Goal: Task Accomplishment & Management: Manage account settings

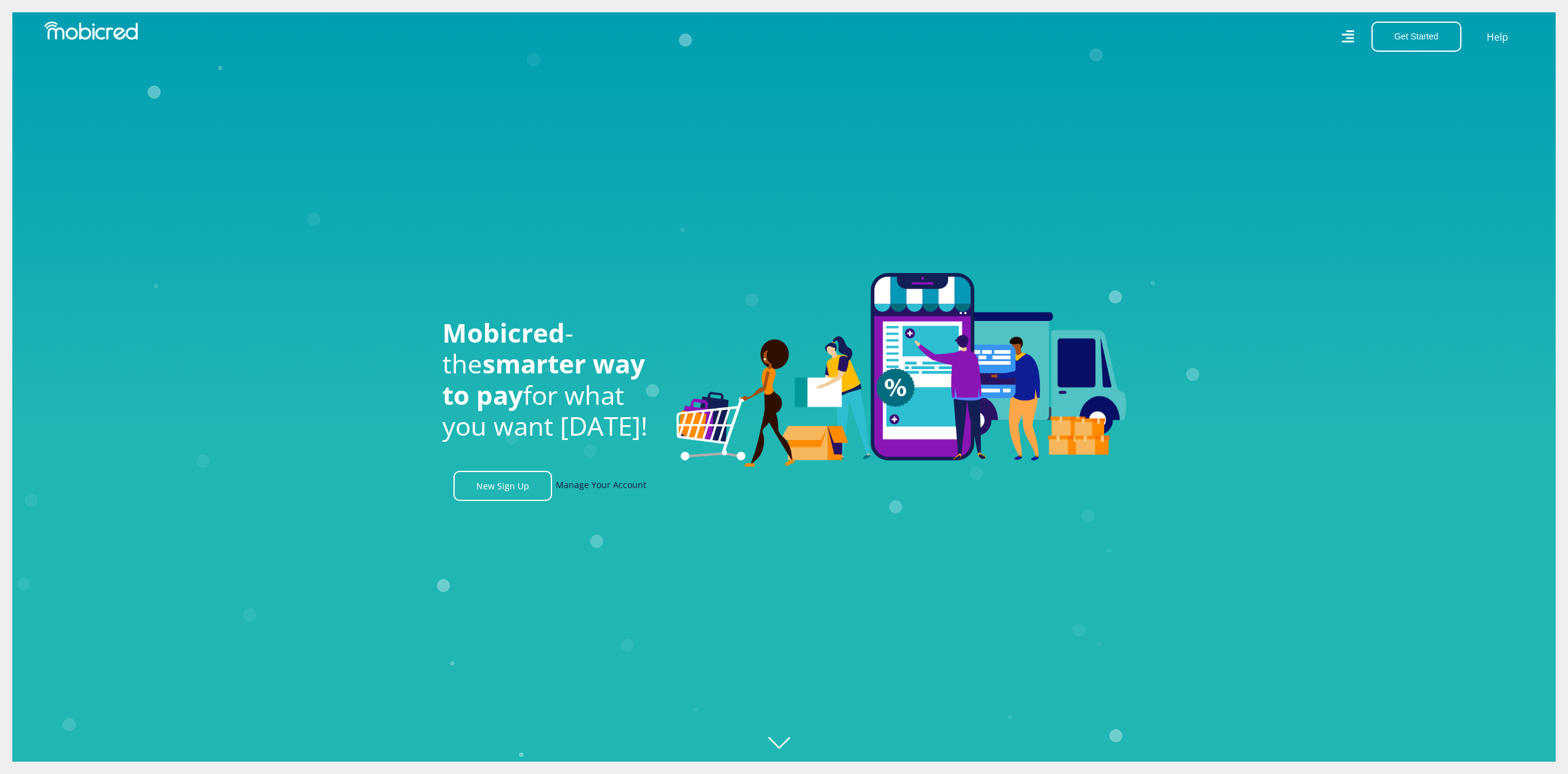
click at [620, 491] on link "Manage Your Account" at bounding box center [601, 486] width 90 height 30
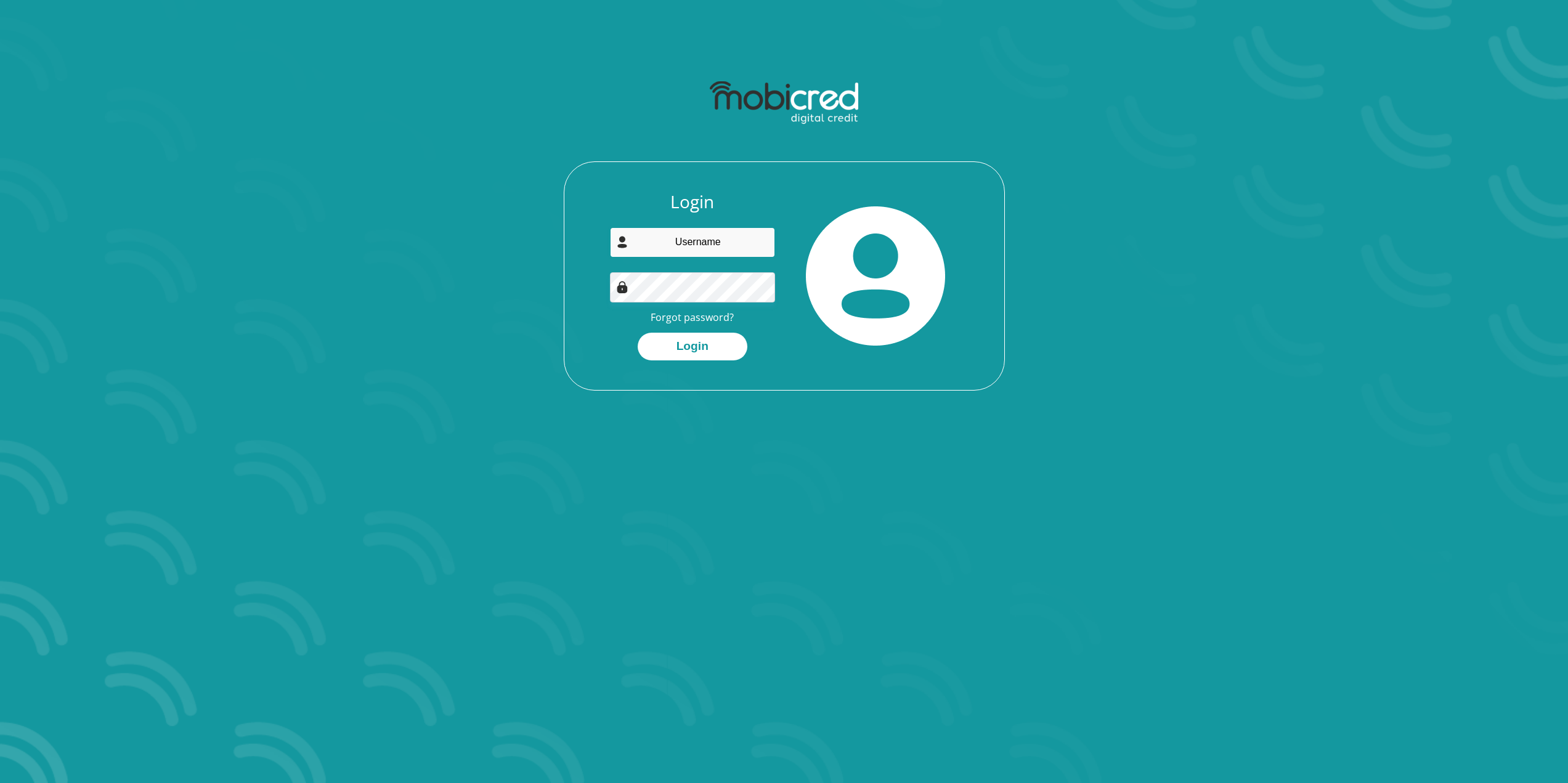
click at [710, 240] on input "email" at bounding box center [692, 242] width 165 height 30
type input "[EMAIL_ADDRESS][DOMAIN_NAME]"
click at [718, 353] on button "Login" at bounding box center [692, 346] width 110 height 28
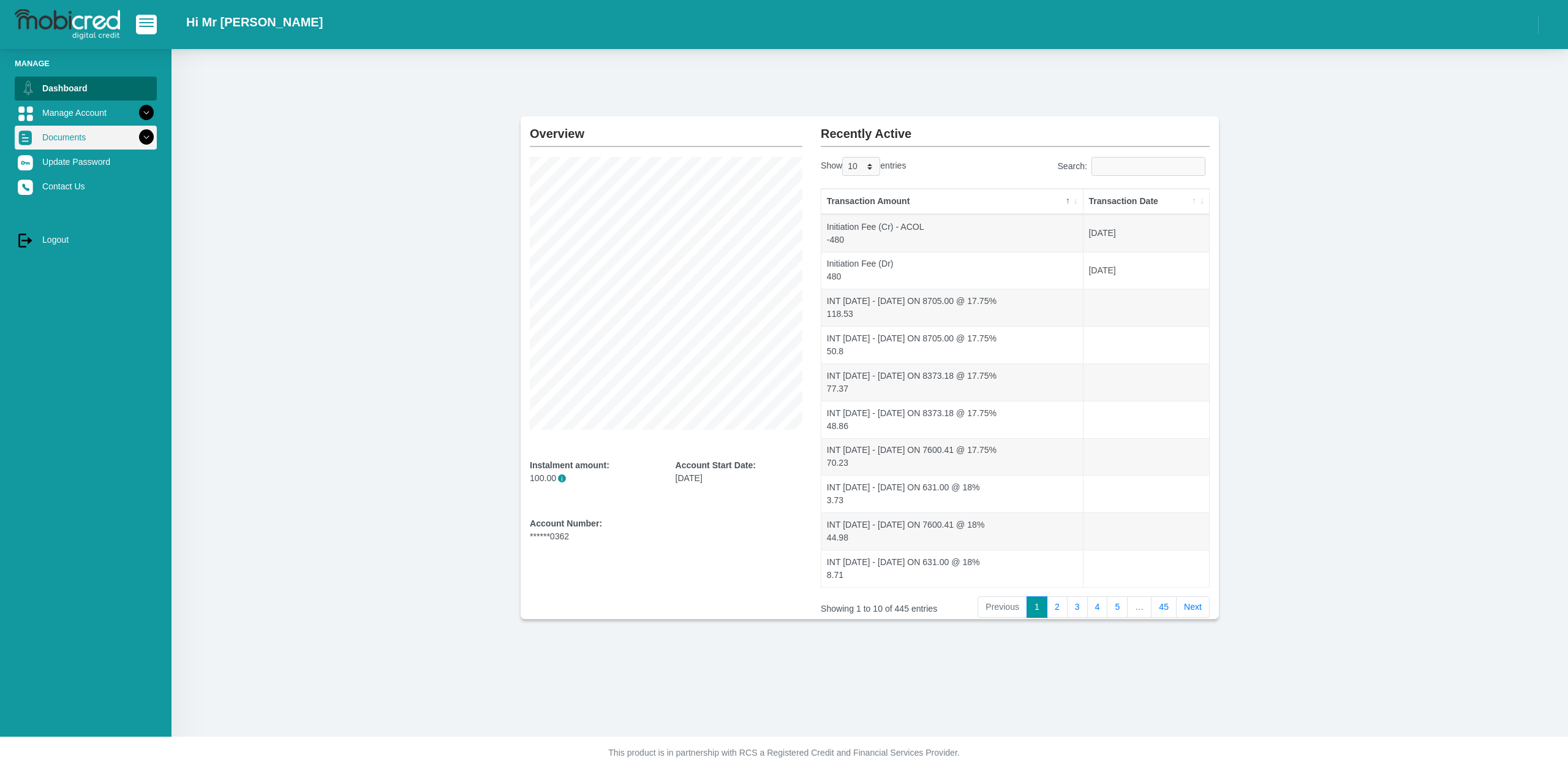
click at [139, 137] on icon at bounding box center [147, 137] width 21 height 21
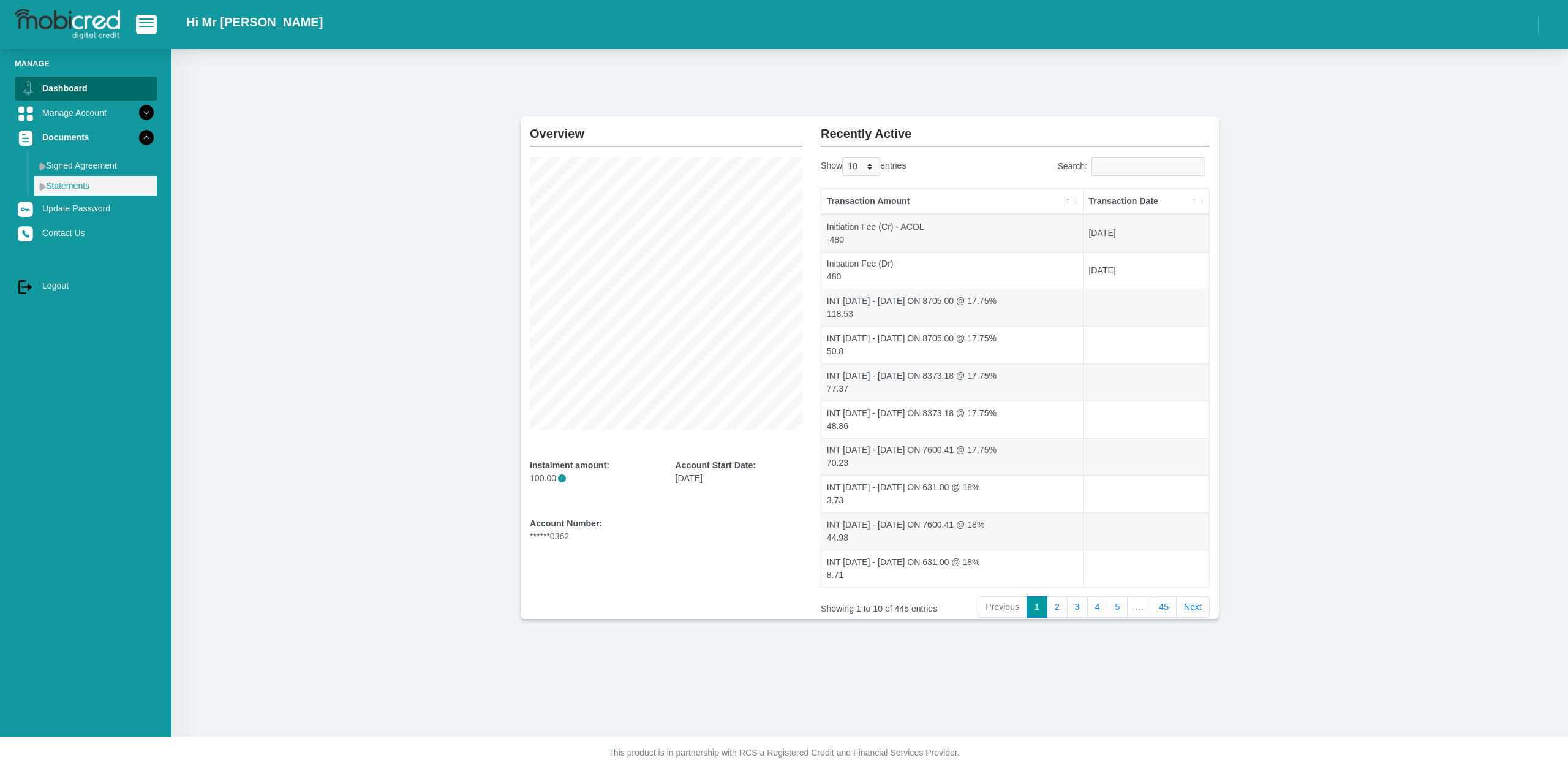
click at [80, 183] on link "Statements" at bounding box center [96, 185] width 123 height 19
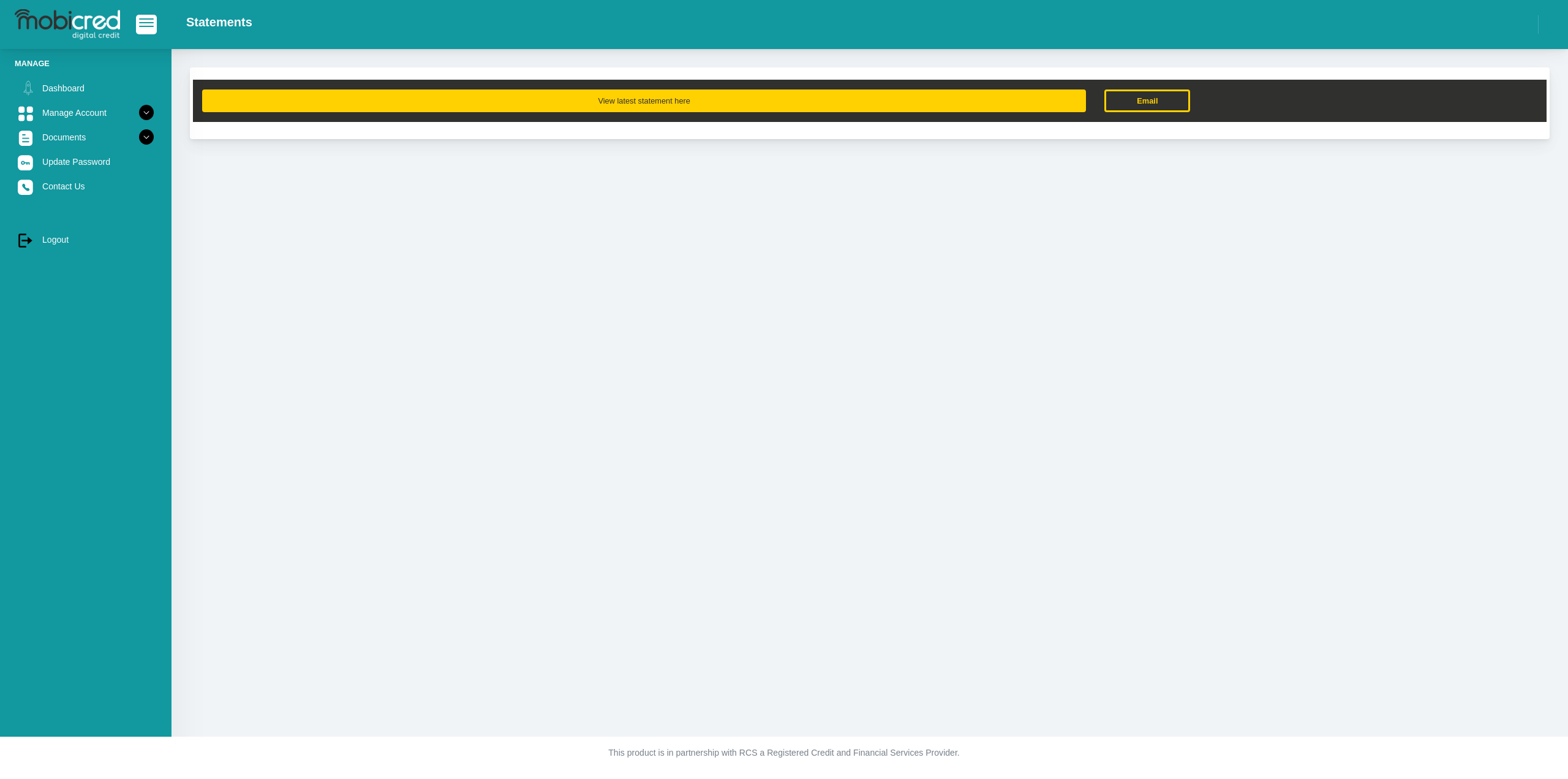
click at [634, 105] on button "View latest statement here" at bounding box center [644, 100] width 884 height 23
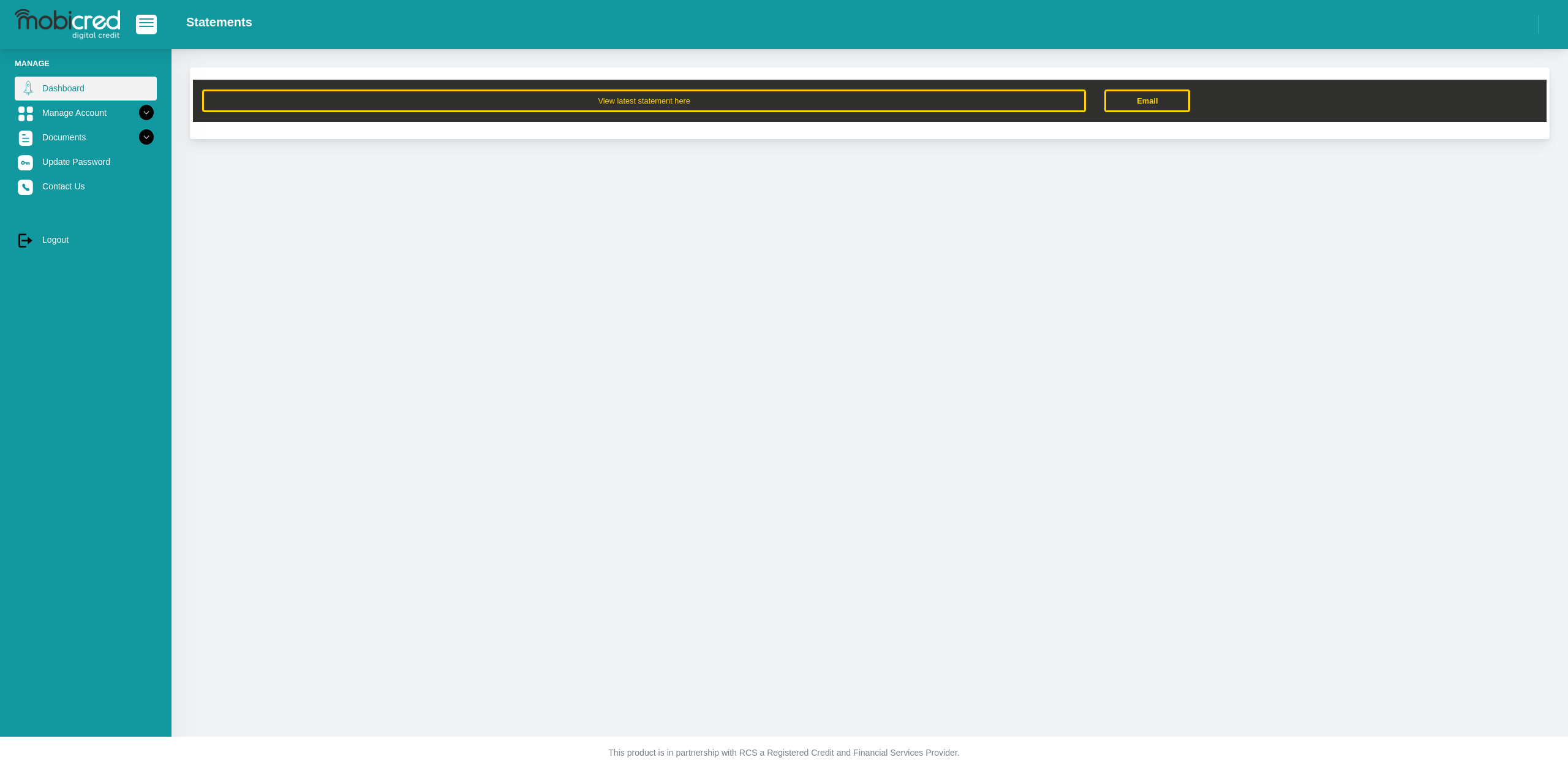
click at [74, 89] on link "Dashboard" at bounding box center [86, 88] width 142 height 23
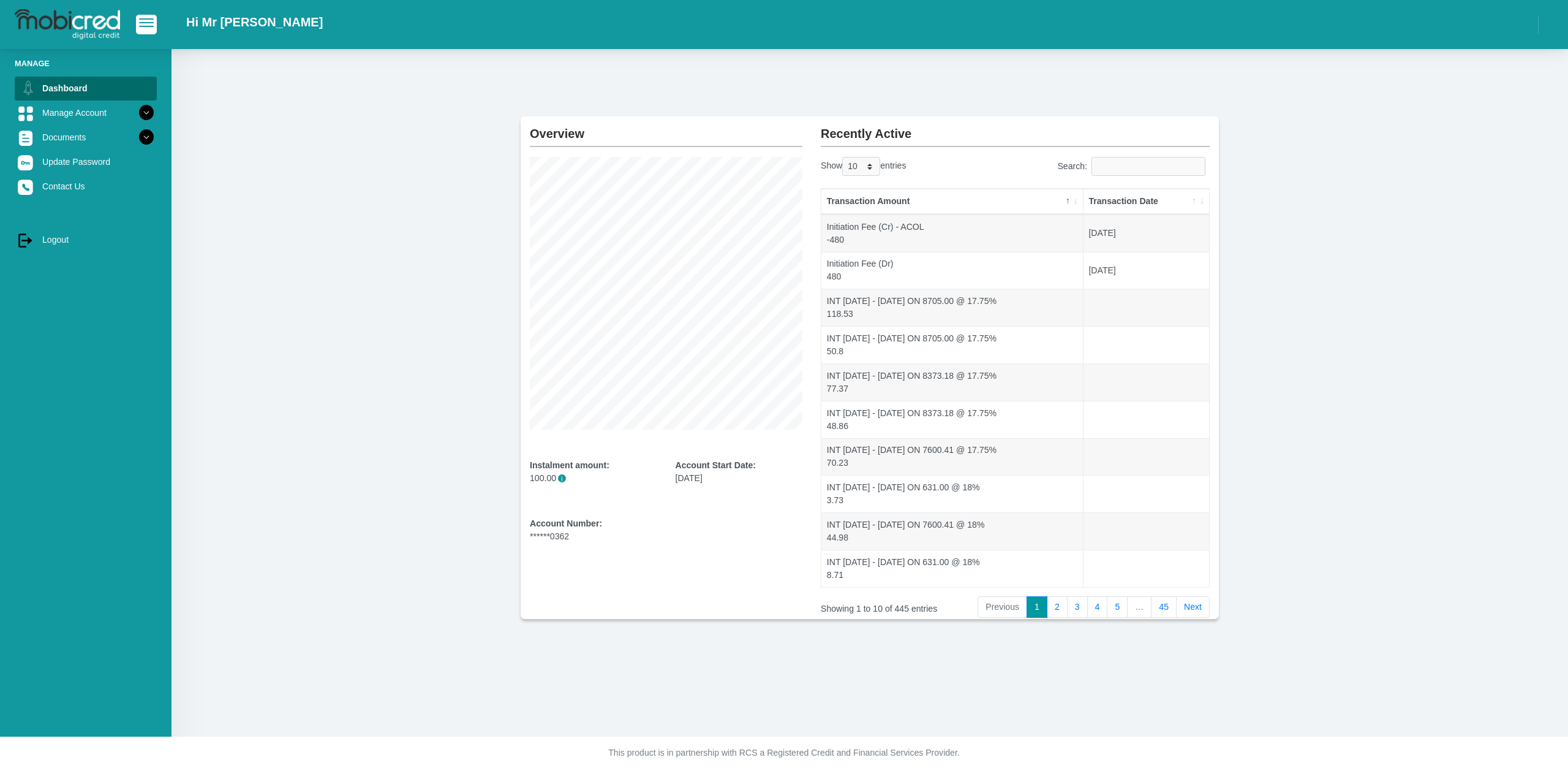
click at [1304, 43] on div "Hi Mr [PERSON_NAME]" at bounding box center [784, 25] width 1568 height 49
